Goal: Task Accomplishment & Management: Complete application form

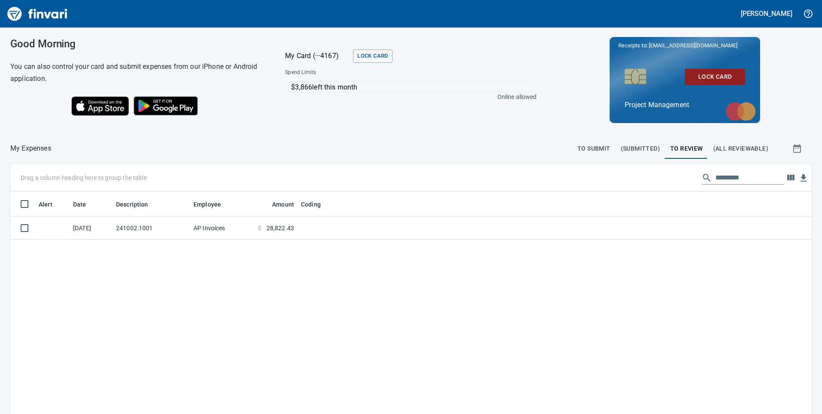
scroll to position [313, 788]
click at [178, 242] on div "Alert Date Description Employee Amount Coding [DATE] 241002.1001 AP Invoices $ …" at bounding box center [410, 350] width 801 height 319
click at [179, 230] on td "241002.1001" at bounding box center [151, 228] width 77 height 23
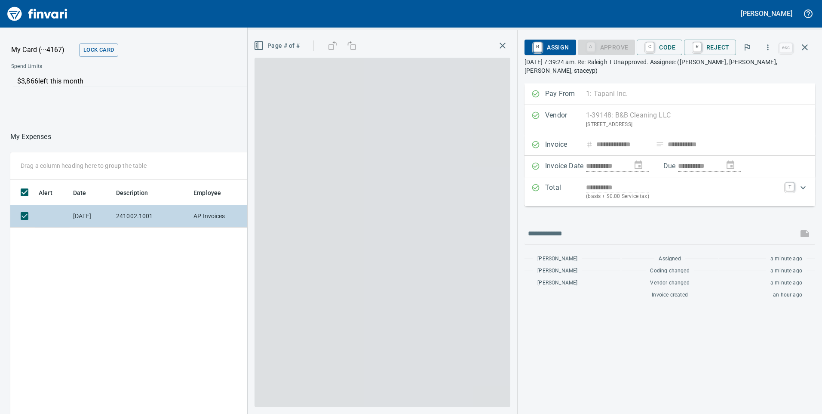
scroll to position [313, 573]
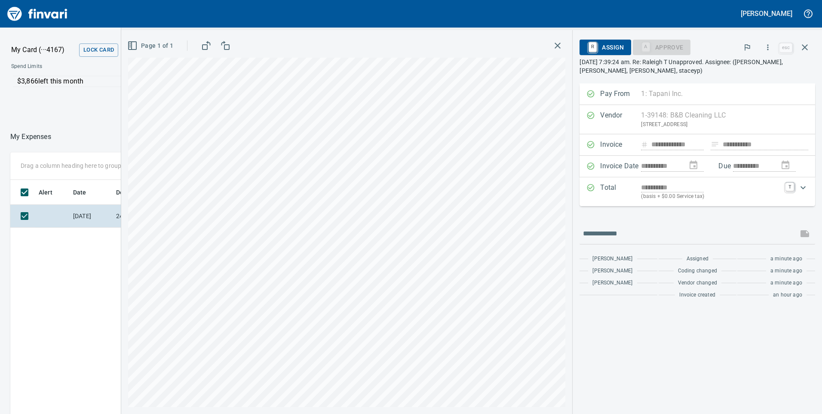
click at [670, 85] on div "Pay From 1: Tapani Inc. 1 Tapani Inc. 2 Tapani Trucking, Inc. 3 Tower Rock, Inc…" at bounding box center [697, 93] width 236 height 21
click at [659, 72] on p "[DATE] 7:39:24 am. Re: Raleigh T Unapproved. Assignee: ([PERSON_NAME], [PERSON_…" at bounding box center [697, 66] width 236 height 17
click at [671, 46] on div "A Approve" at bounding box center [662, 46] width 58 height 7
click at [766, 44] on icon "button" at bounding box center [767, 47] width 9 height 9
click at [729, 71] on span "Code" at bounding box center [759, 72] width 96 height 10
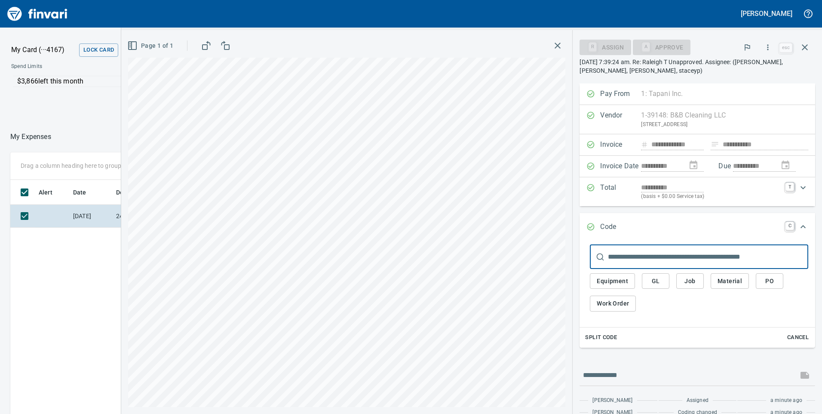
click at [684, 276] on span "Job" at bounding box center [690, 281] width 14 height 11
click at [687, 279] on span "Job" at bounding box center [690, 281] width 14 height 11
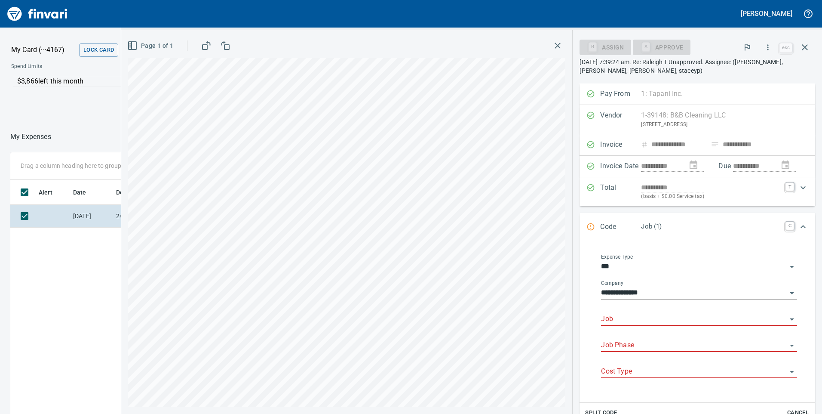
click at [620, 320] on input "Job" at bounding box center [694, 319] width 186 height 12
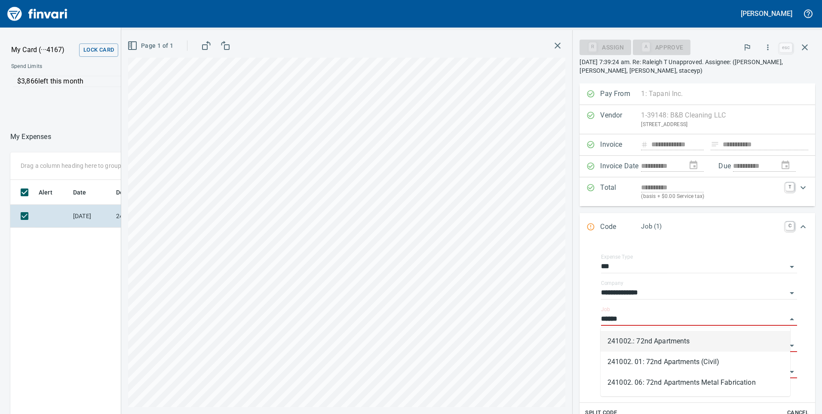
click at [634, 331] on li "241002.: 72nd Apartments" at bounding box center [696, 341] width 190 height 21
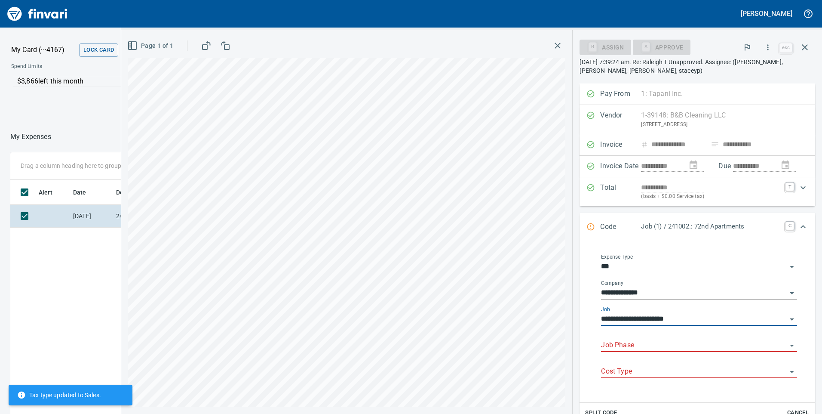
type input "**********"
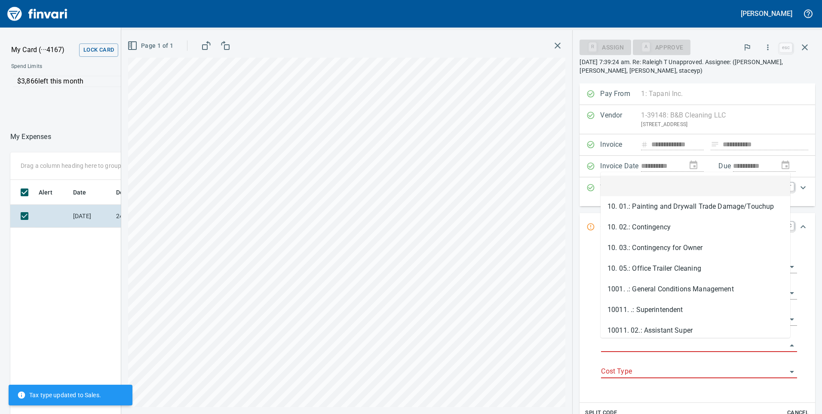
click at [639, 345] on input "Job Phase" at bounding box center [694, 345] width 186 height 12
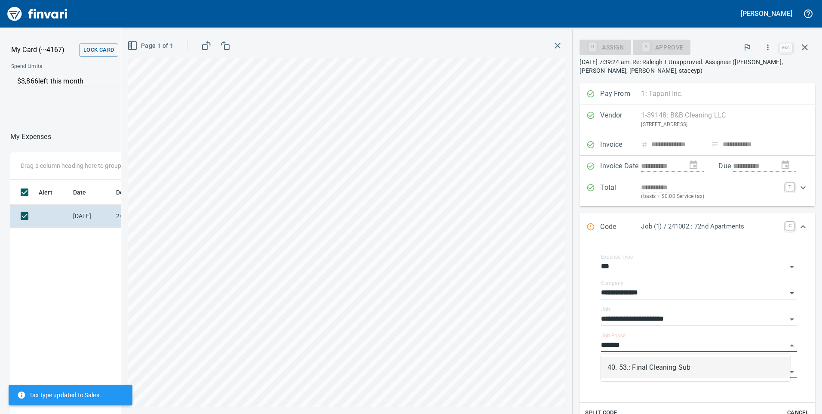
click at [670, 374] on li "40. 53.: Final Cleaning Sub" at bounding box center [696, 367] width 190 height 21
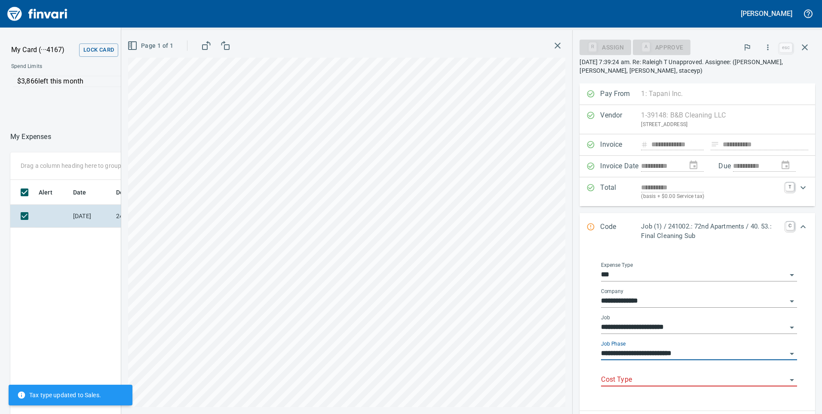
type input "**********"
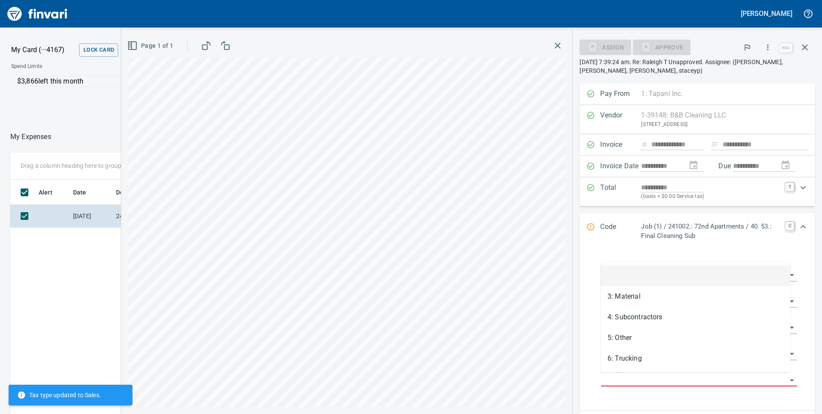
click at [667, 375] on input "Cost Type" at bounding box center [694, 380] width 186 height 12
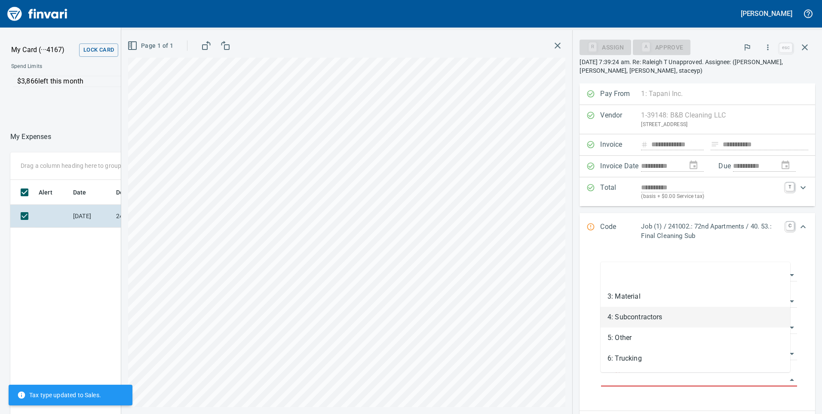
click at [621, 313] on li "4: Subcontractors" at bounding box center [696, 316] width 190 height 21
type input "**********"
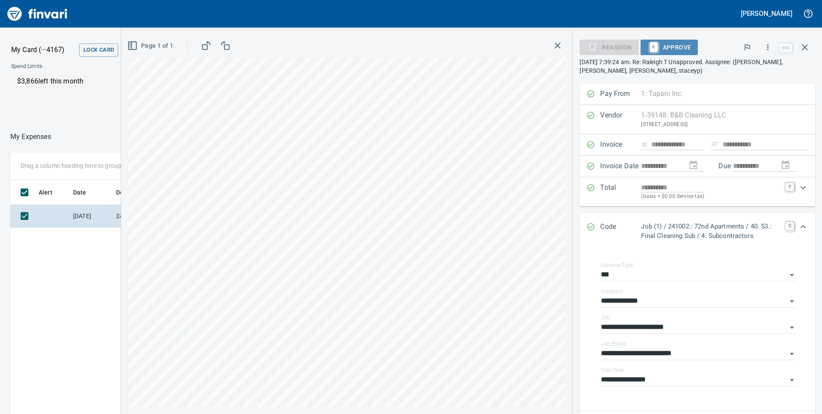
click at [679, 46] on span "A Approve" at bounding box center [669, 47] width 44 height 15
